Goal: Book appointment/travel/reservation

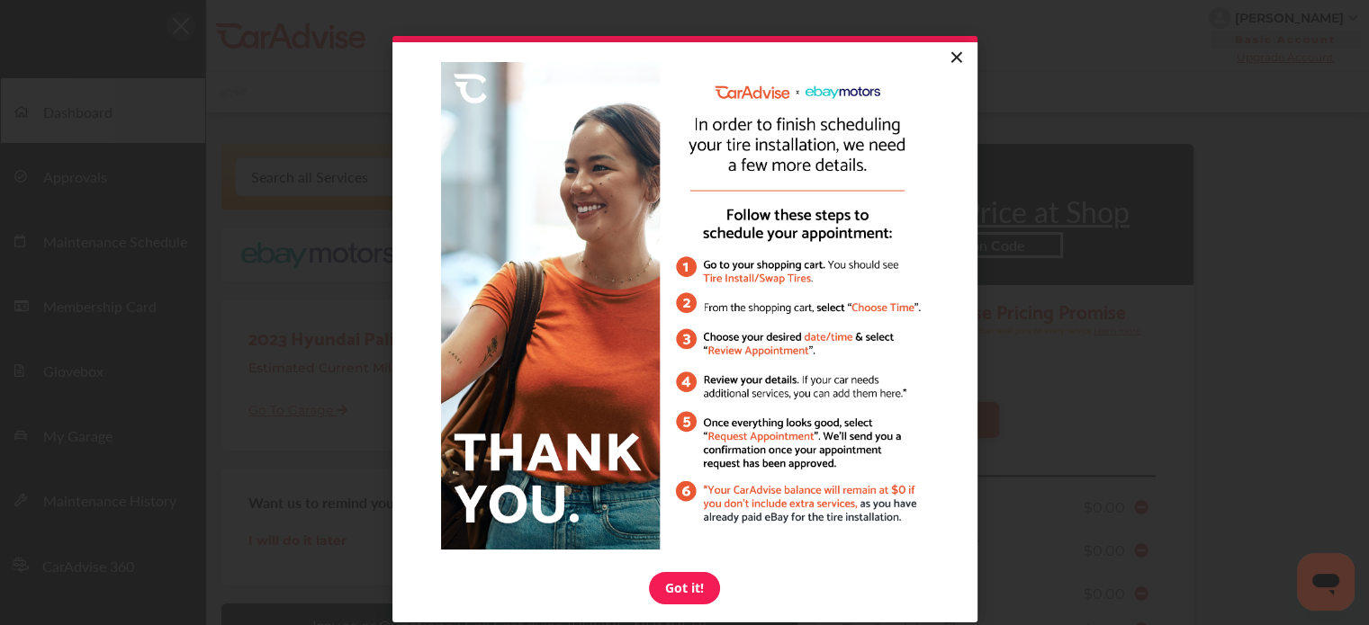
click at [947, 58] on link "×" at bounding box center [955, 58] width 31 height 32
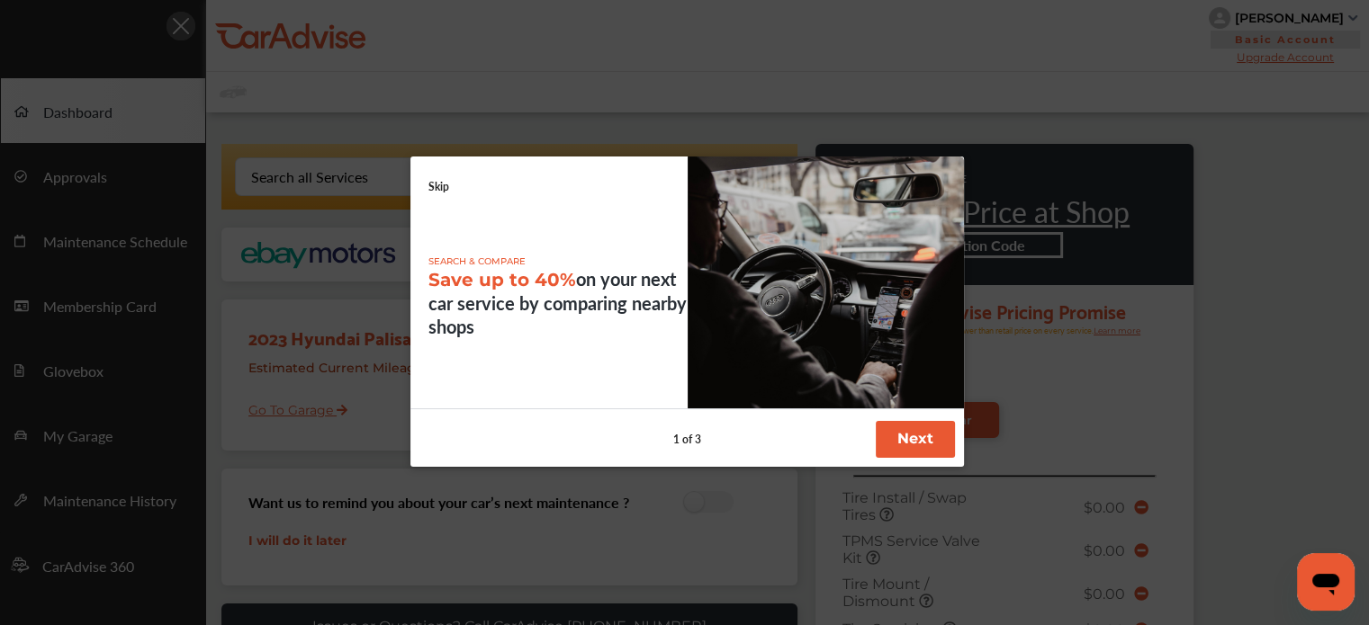
click at [913, 446] on button "Next" at bounding box center [914, 439] width 79 height 37
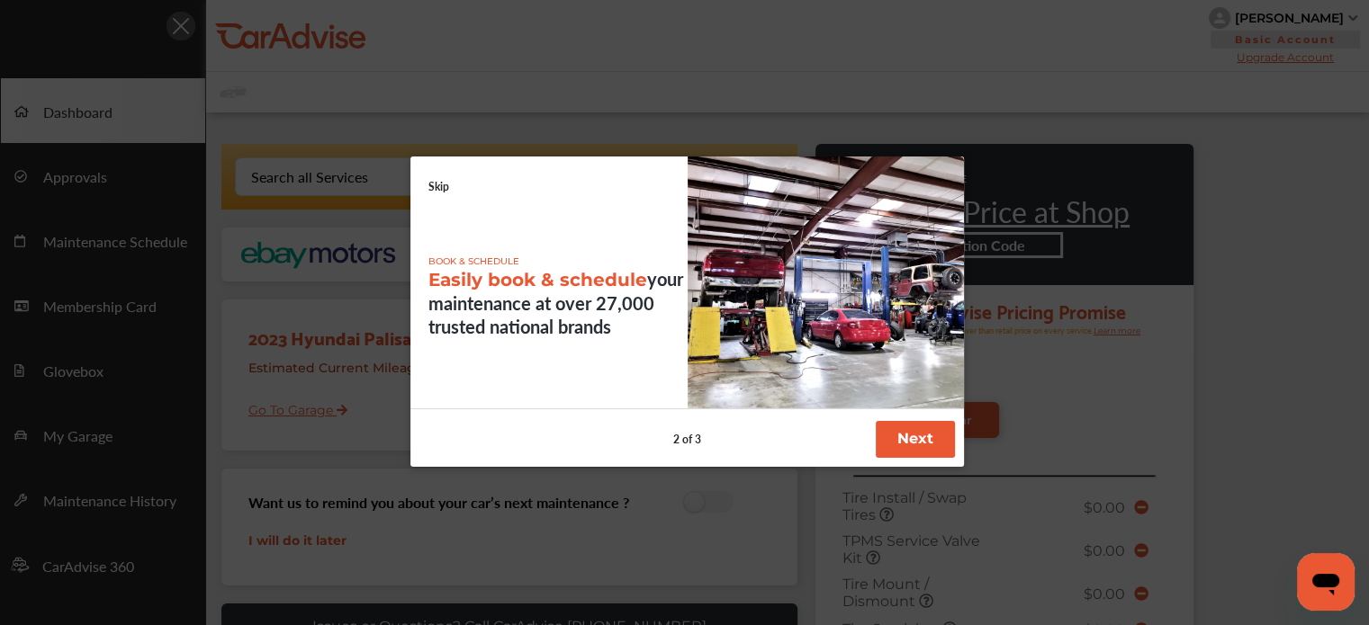
click at [913, 445] on button "Next" at bounding box center [914, 439] width 79 height 37
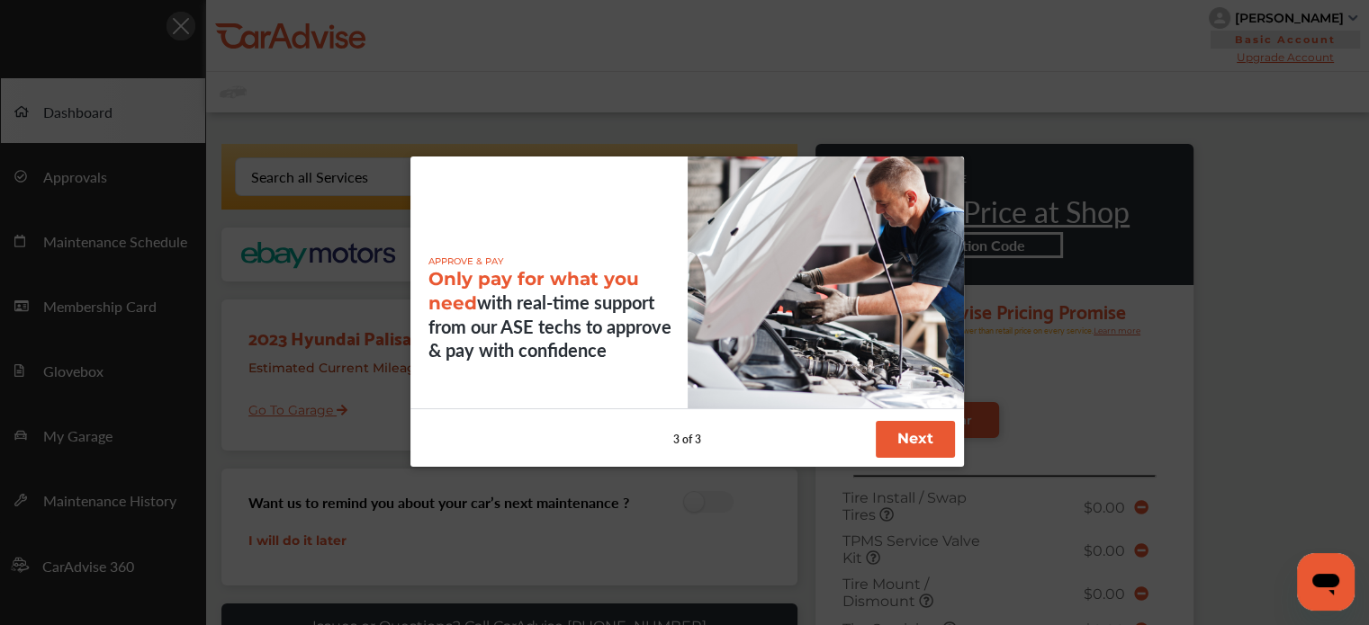
click at [913, 445] on button "Next" at bounding box center [914, 439] width 79 height 37
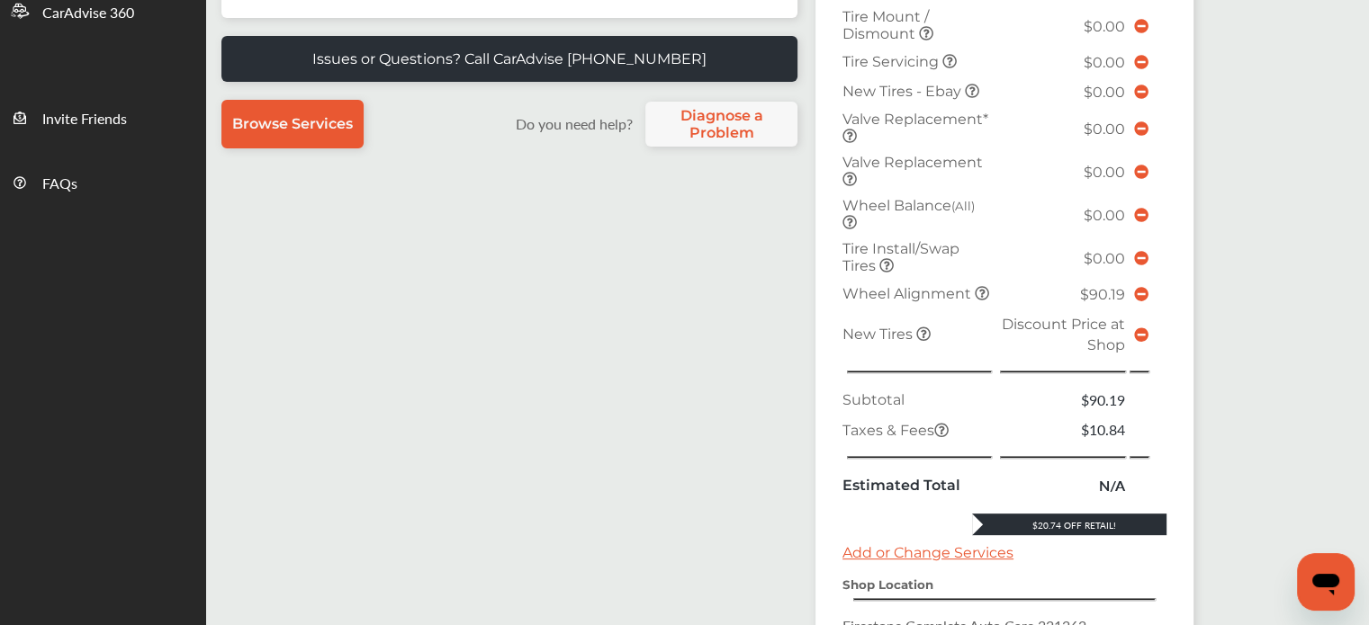
scroll to position [456, 0]
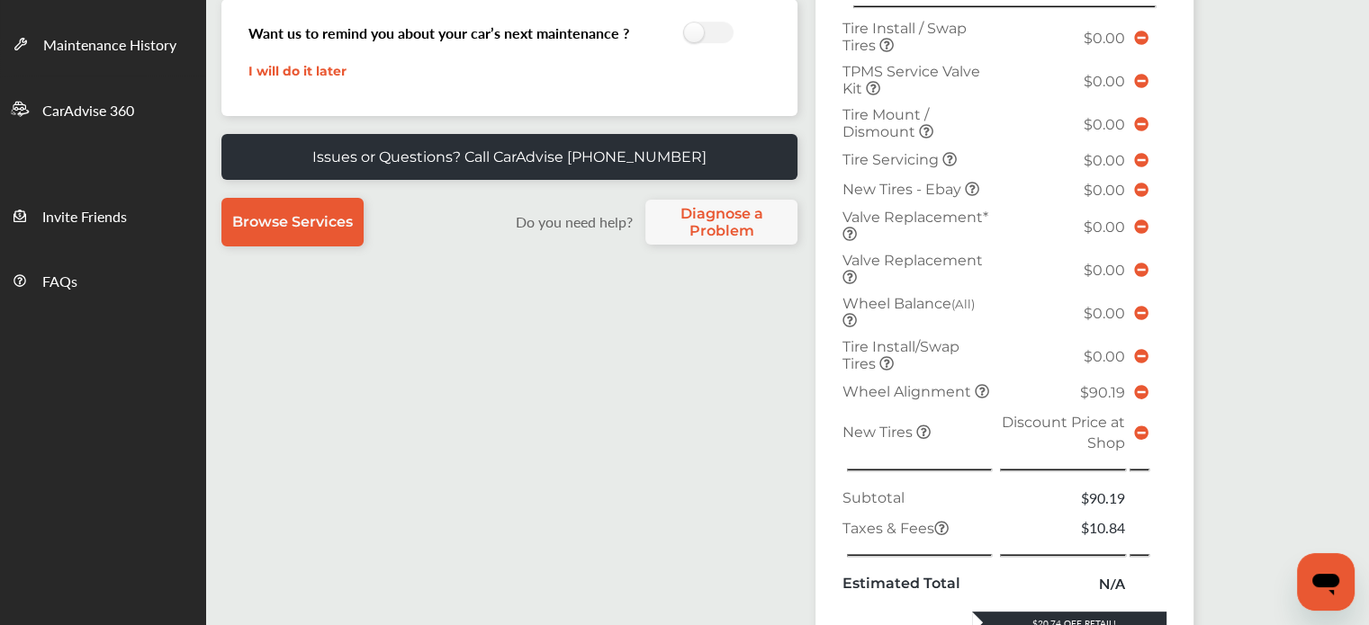
click at [1139, 385] on icon at bounding box center [1141, 392] width 14 height 14
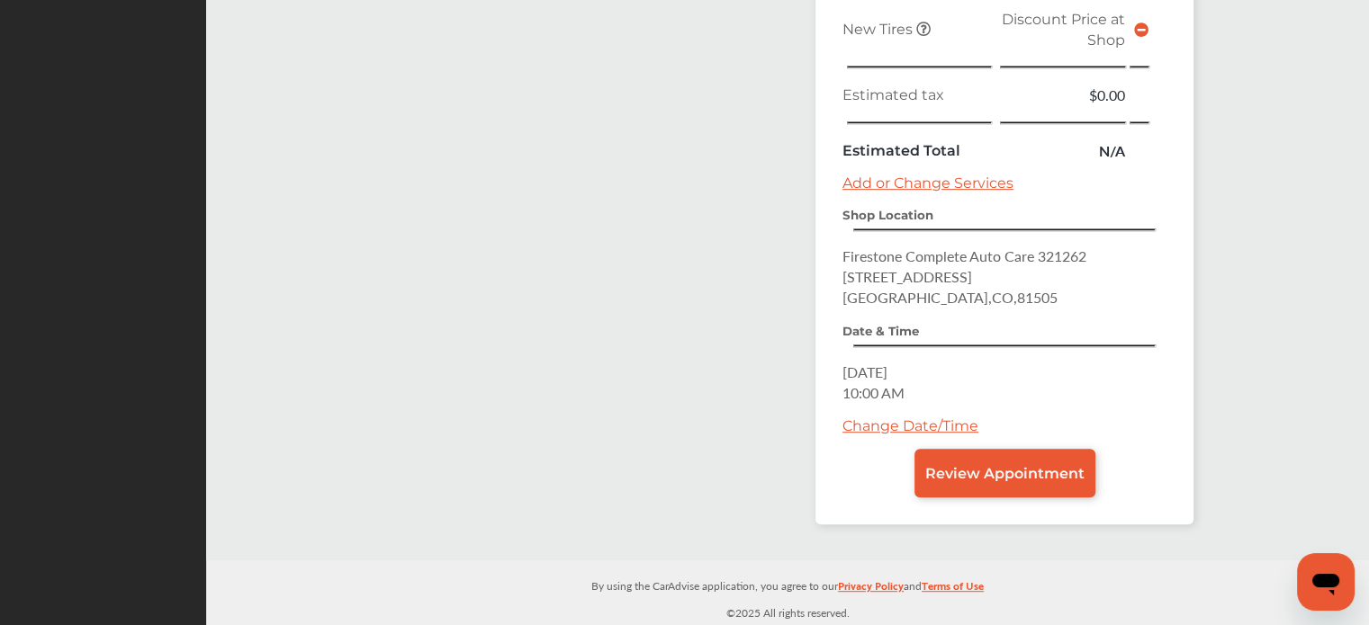
scroll to position [822, 0]
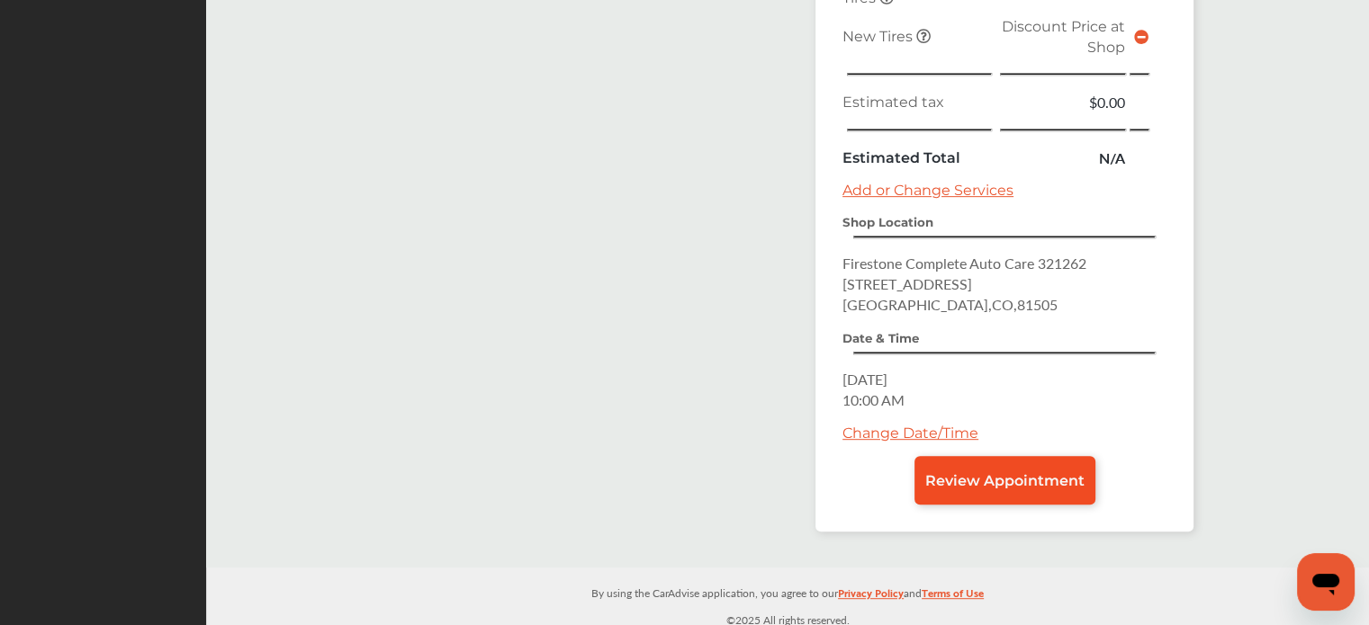
click at [972, 475] on span "Review Appointment" at bounding box center [1004, 480] width 159 height 17
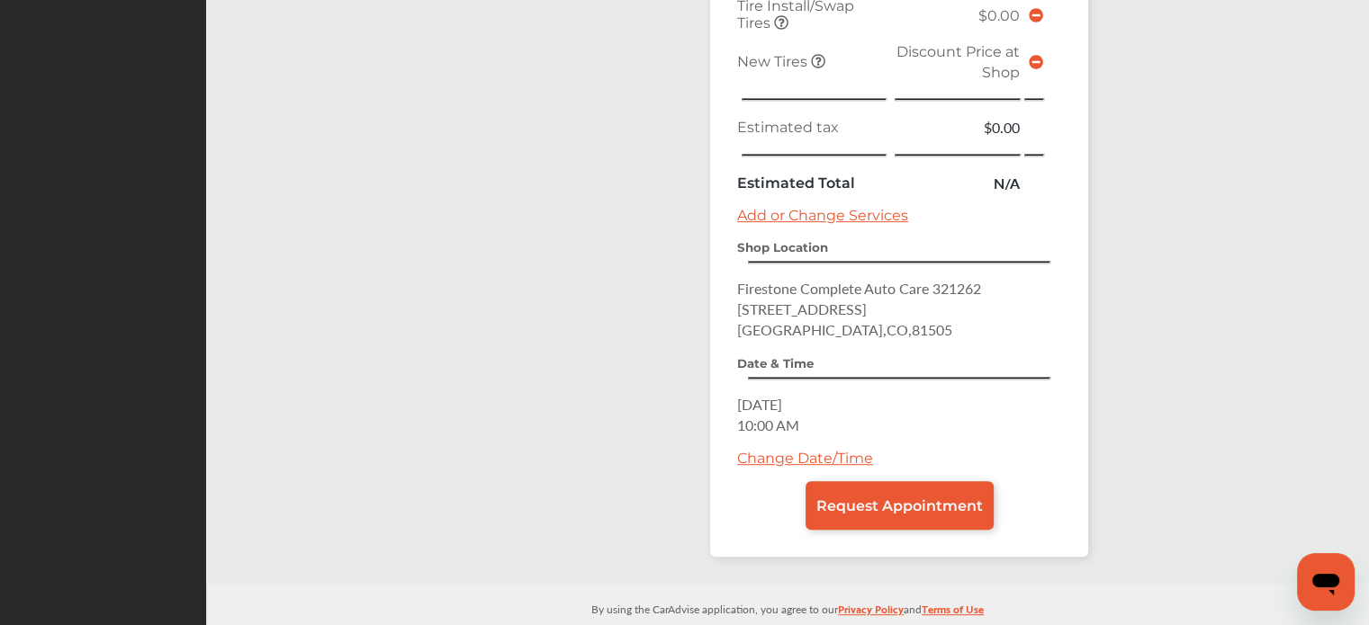
scroll to position [803, 0]
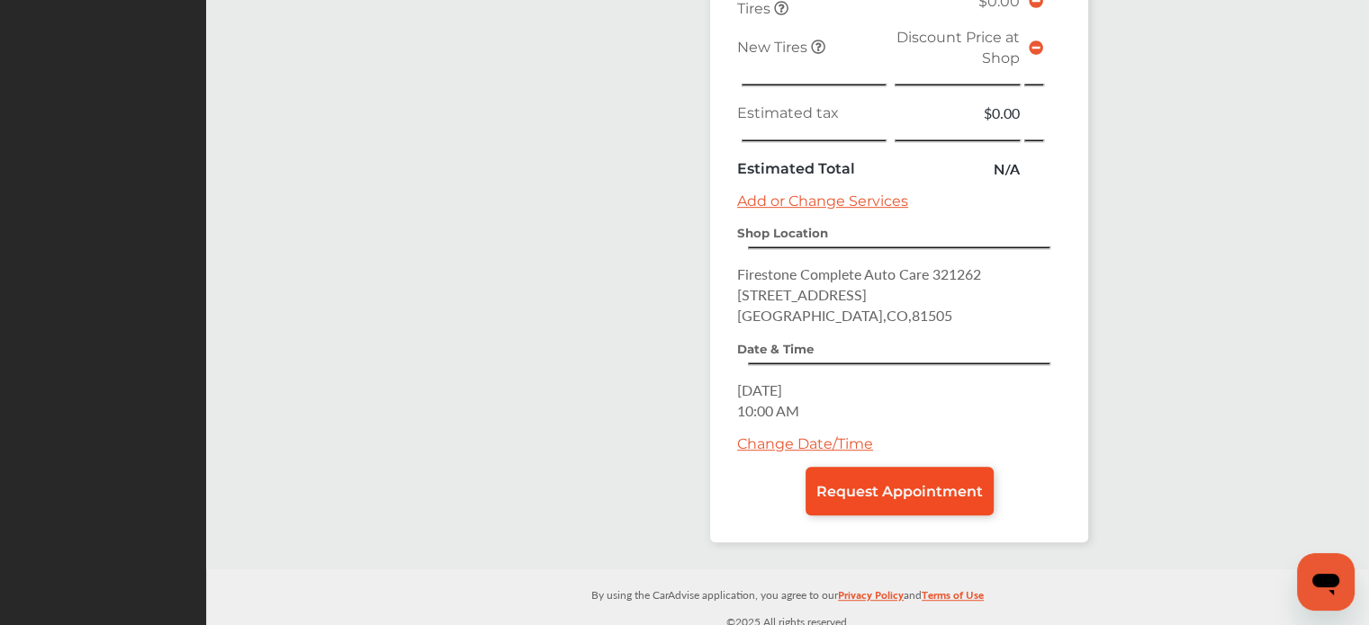
click at [878, 489] on span "Request Appointment" at bounding box center [899, 491] width 166 height 17
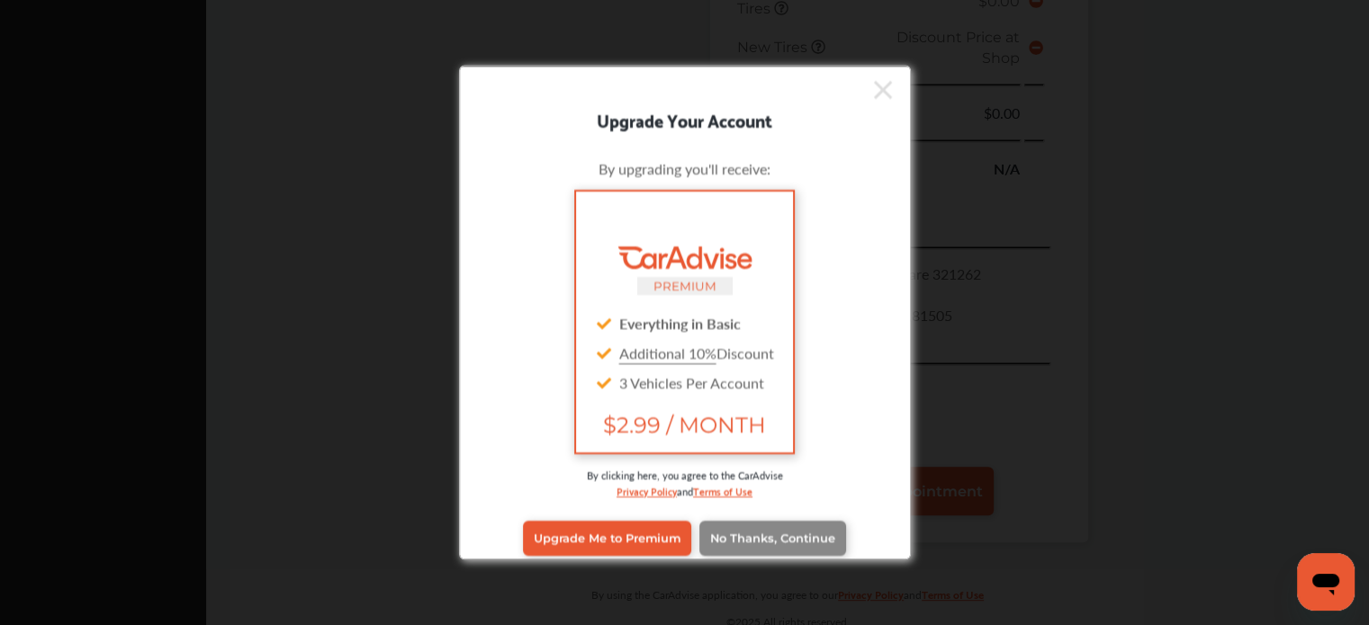
click at [743, 542] on span "No Thanks, Continue" at bounding box center [772, 538] width 125 height 13
